Goal: Information Seeking & Learning: Check status

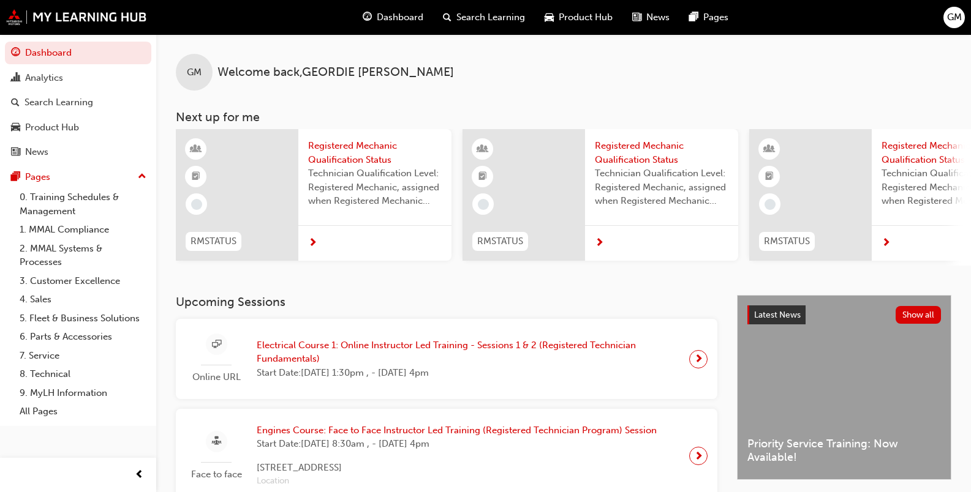
click at [317, 347] on span "Electrical Course 1: Online Instructor Led Training - Sessions 1 & 2 (Registere…" at bounding box center [468, 353] width 423 height 28
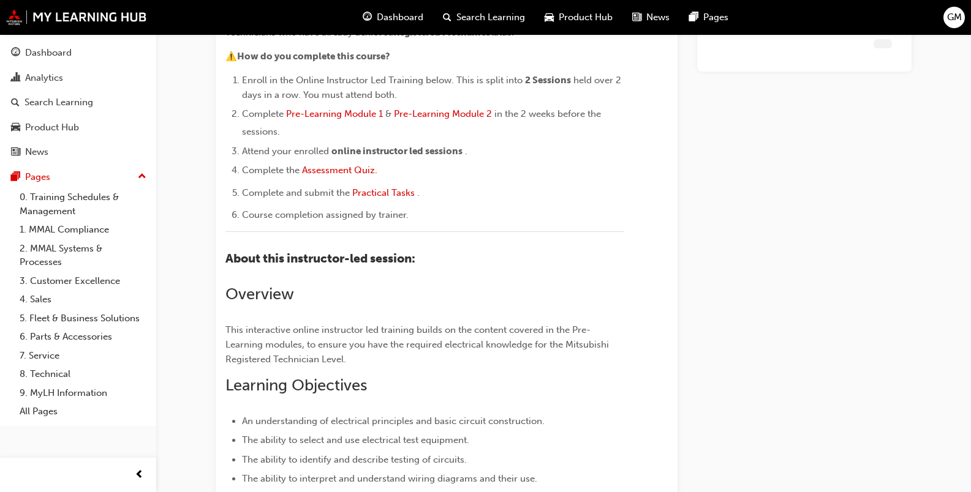
scroll to position [1308, 0]
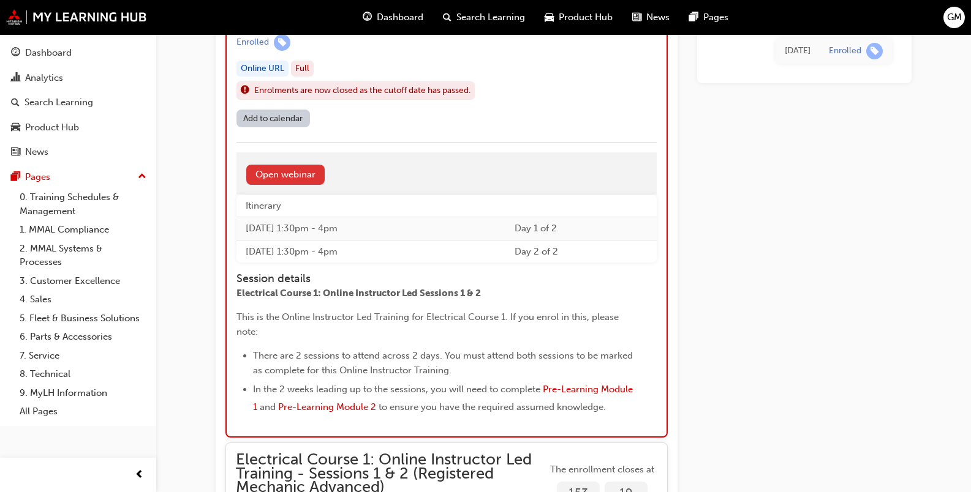
click at [281, 182] on link "Open webinar" at bounding box center [285, 175] width 78 height 20
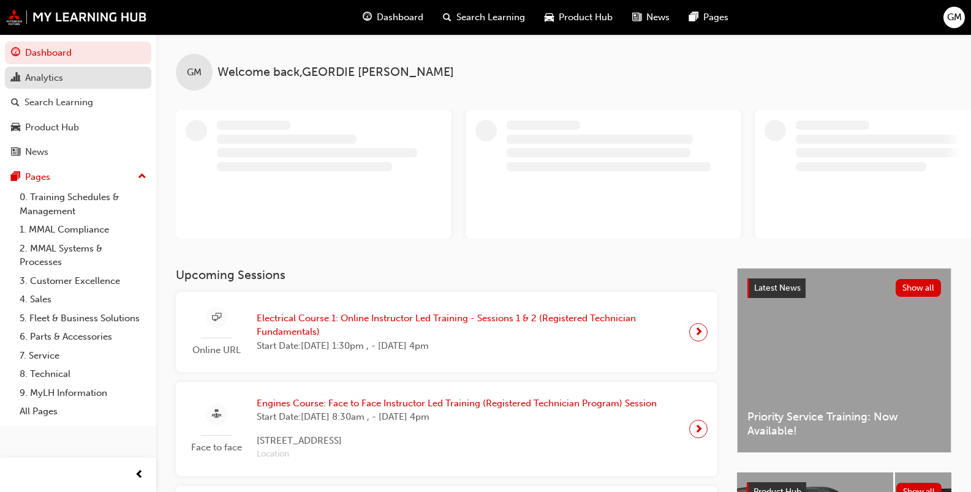
click at [52, 76] on div "Analytics" at bounding box center [44, 78] width 38 height 14
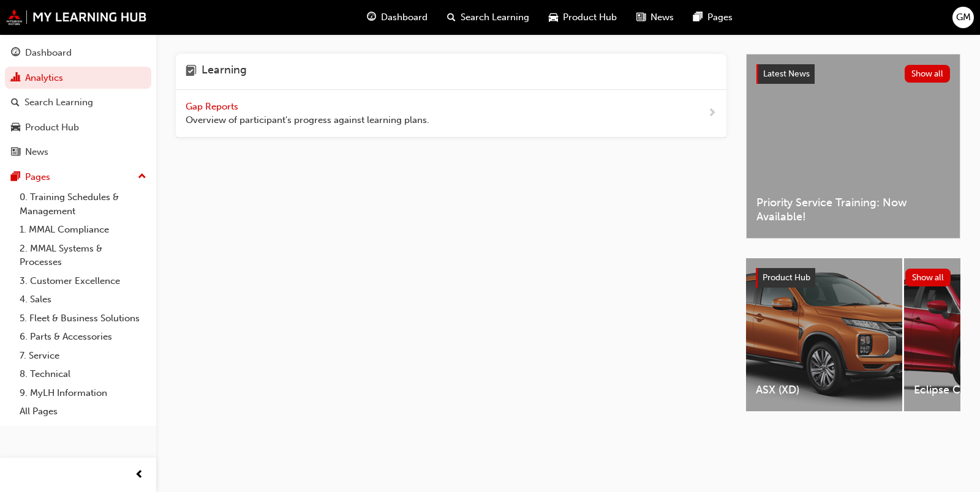
click at [233, 113] on div "Gap Reports Overview of participant's progress against learning plans." at bounding box center [308, 114] width 244 height 28
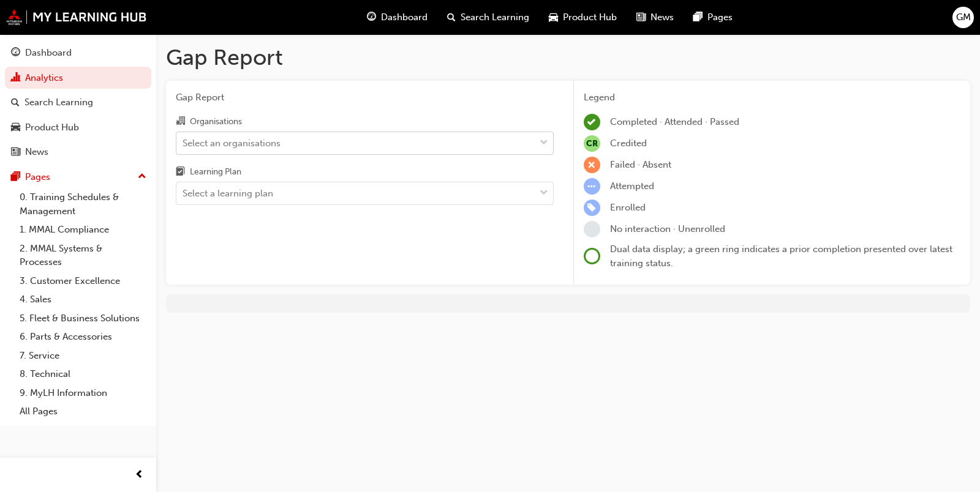
click at [502, 143] on div "Select an organisations" at bounding box center [355, 142] width 358 height 21
click at [184, 143] on input "Organisations Select an organisations" at bounding box center [183, 142] width 1 height 10
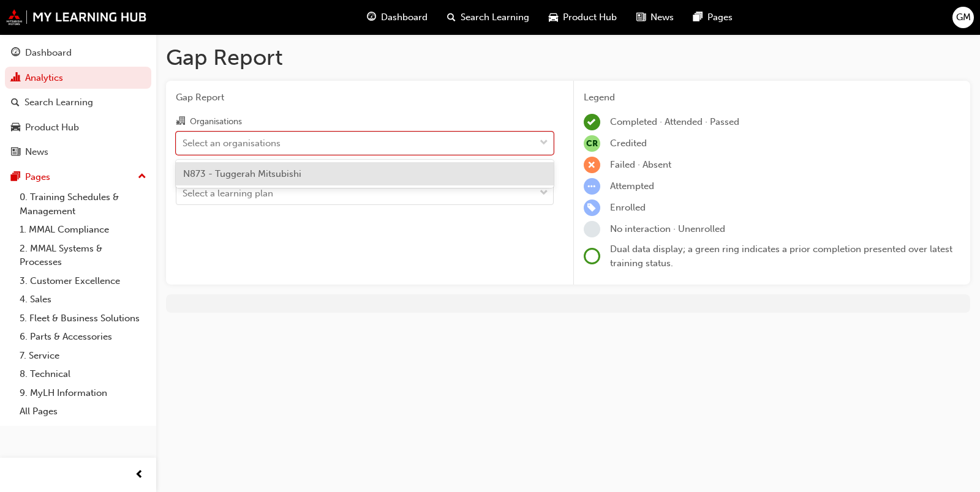
click at [329, 167] on div "N873 - Tuggerah Mitsubishi" at bounding box center [365, 174] width 378 height 24
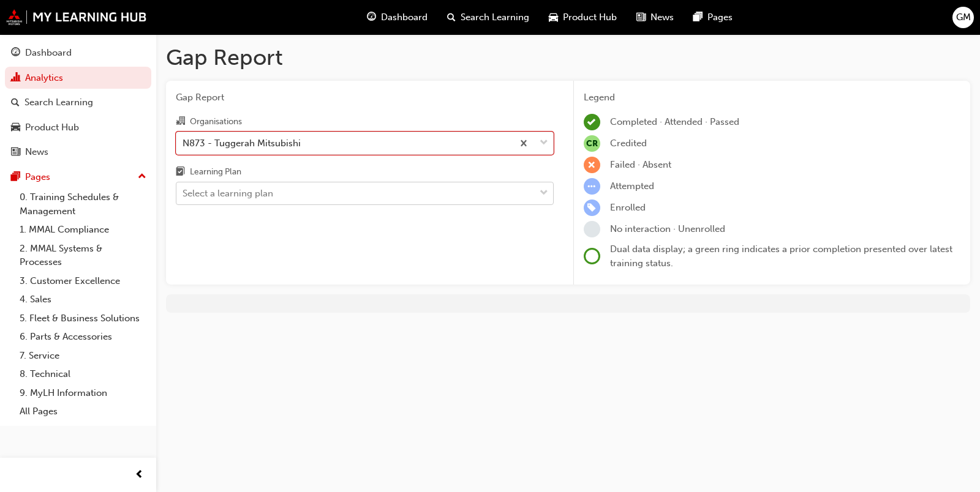
click at [306, 200] on div "Select a learning plan" at bounding box center [355, 193] width 358 height 21
click at [184, 198] on input "Learning Plan Select a learning plan" at bounding box center [183, 193] width 1 height 10
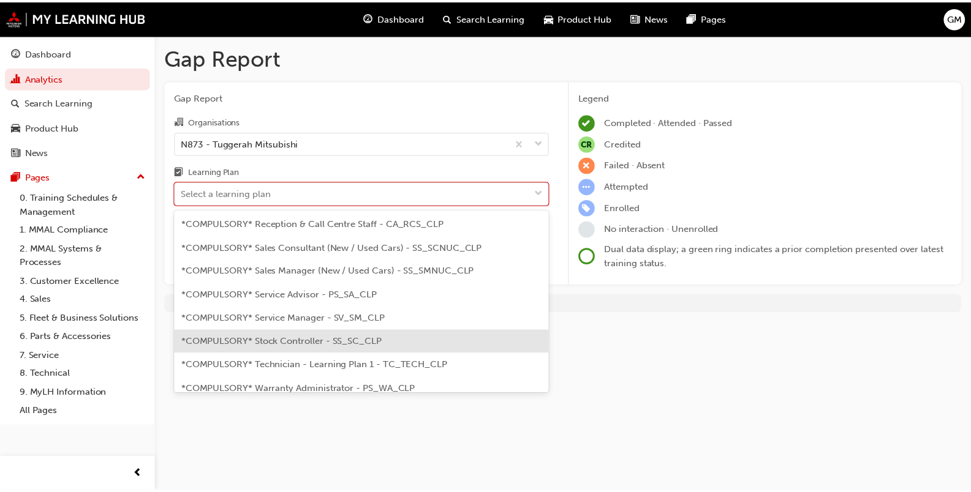
scroll to position [429, 0]
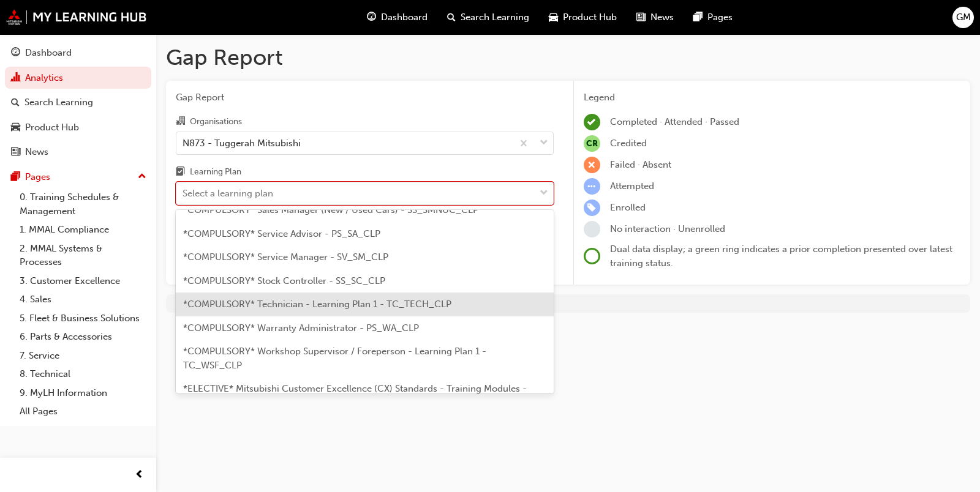
click at [358, 299] on span "*COMPULSORY* Technician - Learning Plan 1 - TC_TECH_CLP" at bounding box center [317, 304] width 268 height 11
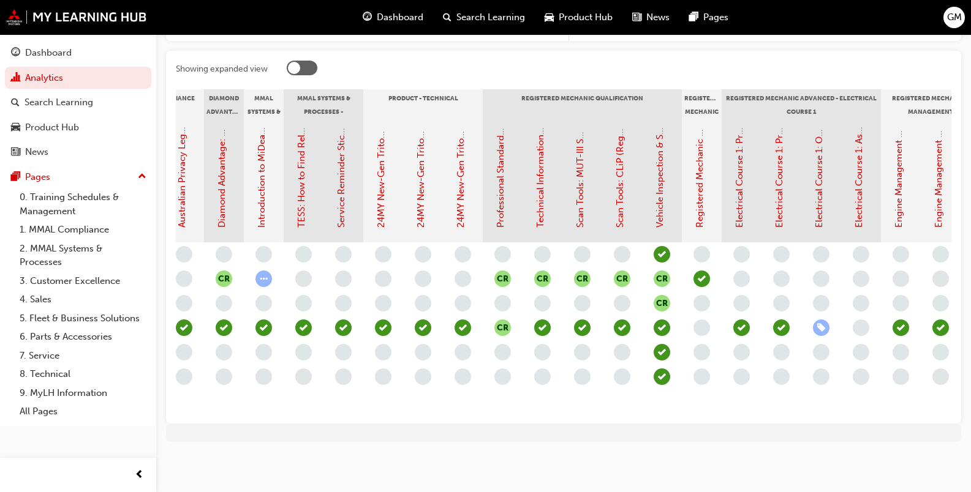
scroll to position [0, 291]
click at [51, 46] on div "Dashboard" at bounding box center [48, 53] width 47 height 14
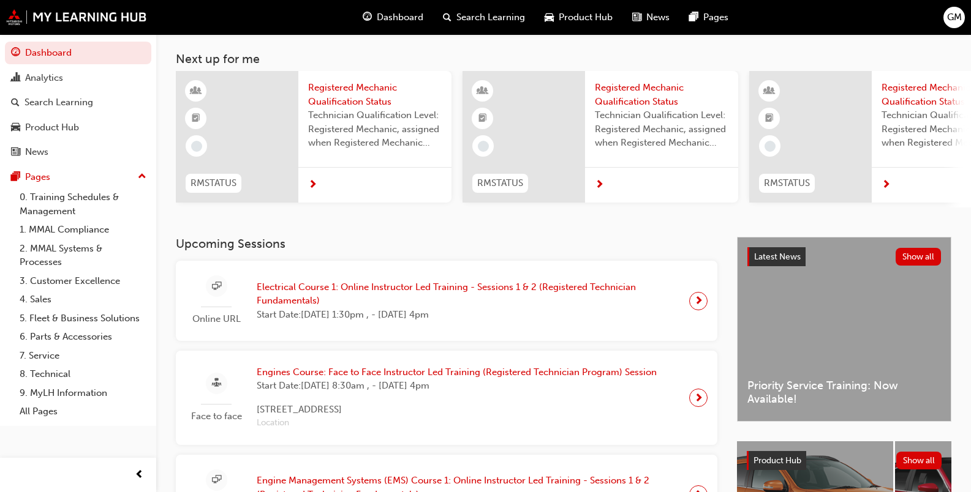
scroll to position [122, 0]
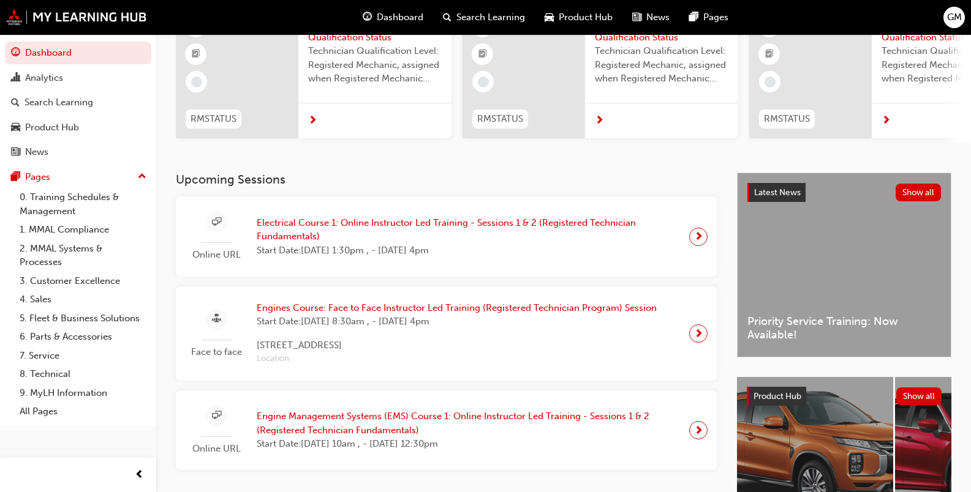
click at [299, 231] on span "Electrical Course 1: Online Instructor Led Training - Sessions 1 & 2 (Registere…" at bounding box center [468, 230] width 423 height 28
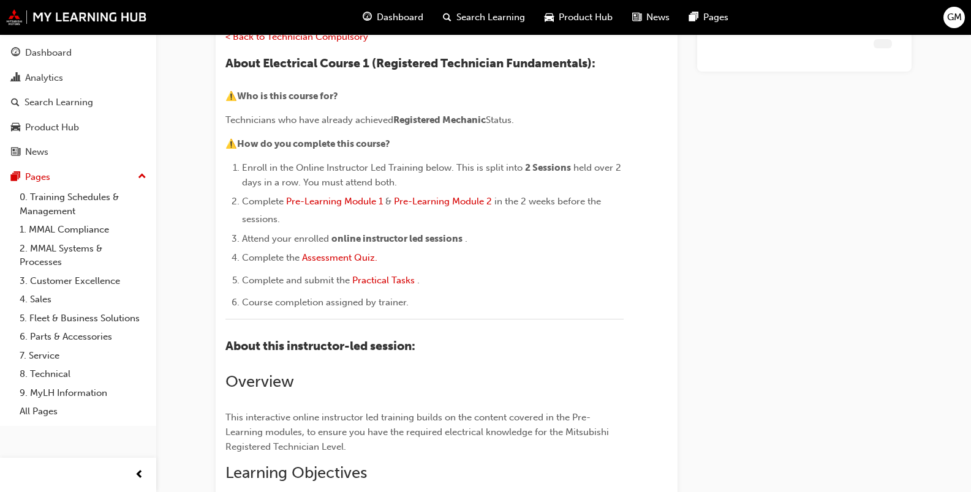
scroll to position [1302, 0]
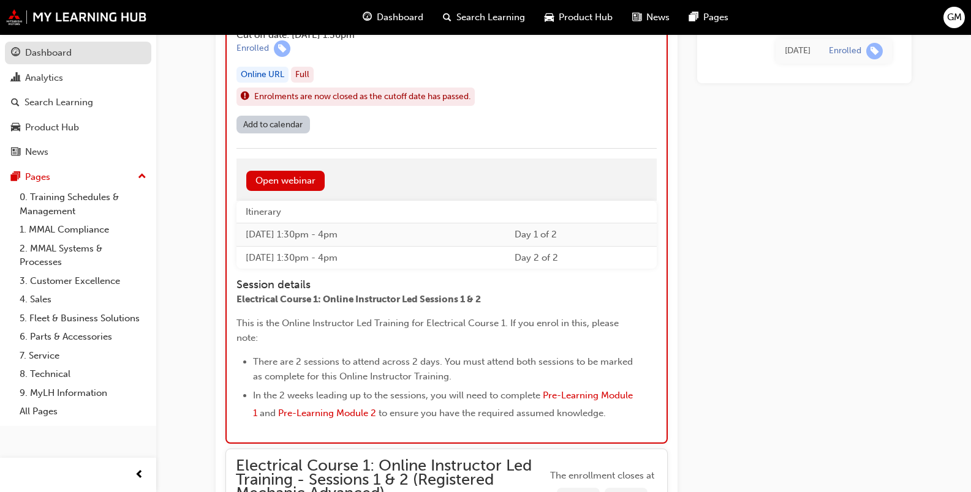
click at [64, 43] on link "Dashboard" at bounding box center [78, 53] width 146 height 23
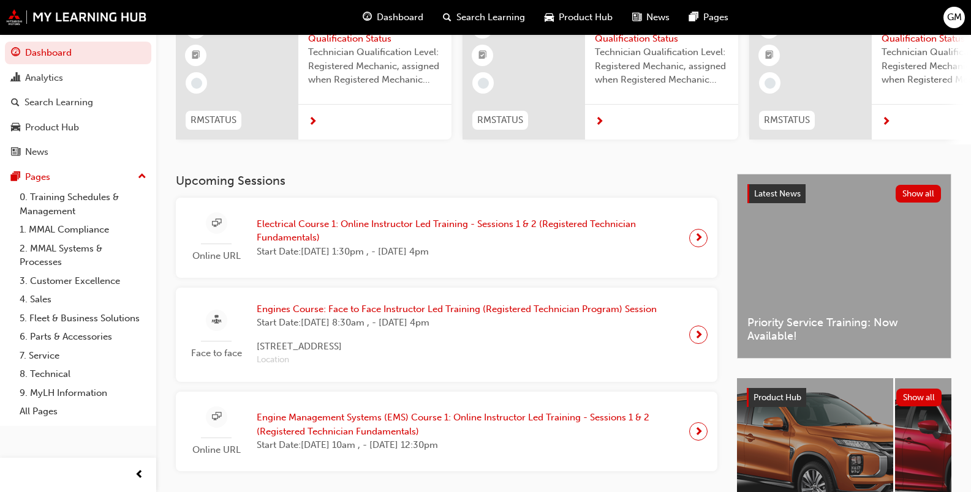
scroll to position [122, 0]
click at [276, 228] on span "Electrical Course 1: Online Instructor Led Training - Sessions 1 & 2 (Registere…" at bounding box center [468, 230] width 423 height 28
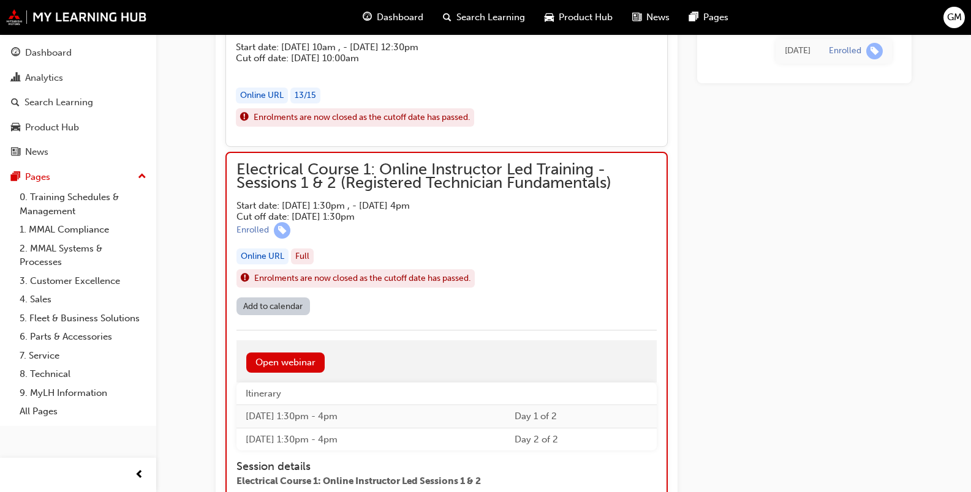
scroll to position [1114, 0]
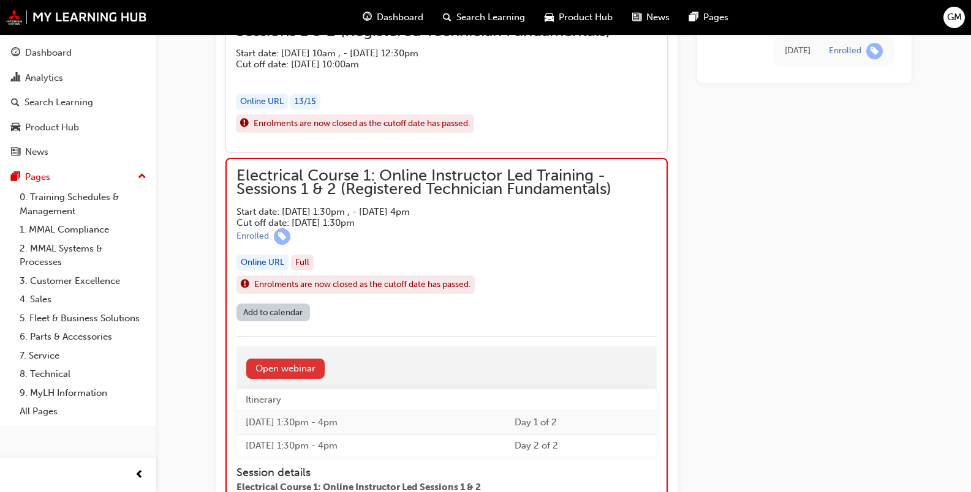
click at [311, 373] on link "Open webinar" at bounding box center [285, 369] width 78 height 20
